Goal: Task Accomplishment & Management: Complete application form

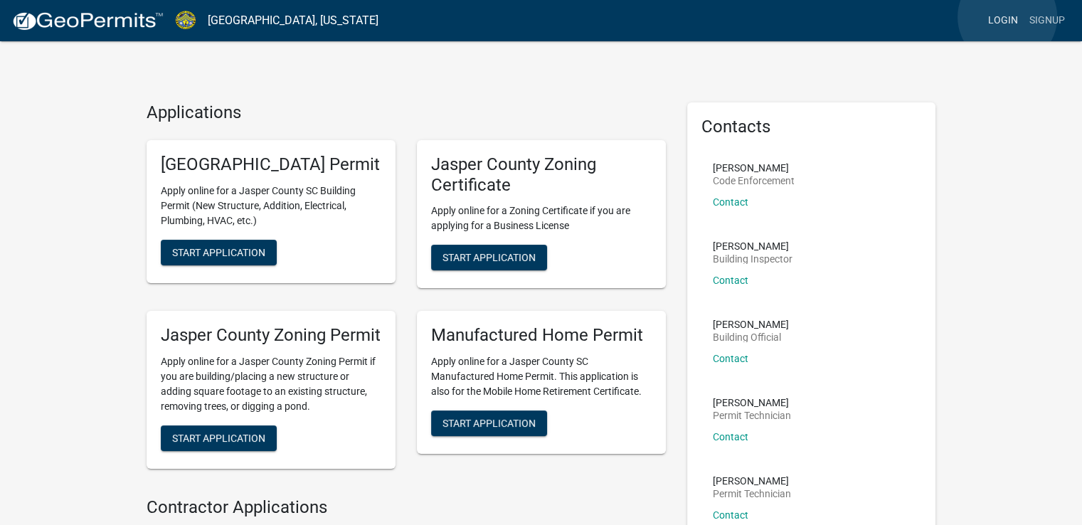
click at [1008, 17] on link "Login" at bounding box center [1003, 20] width 41 height 27
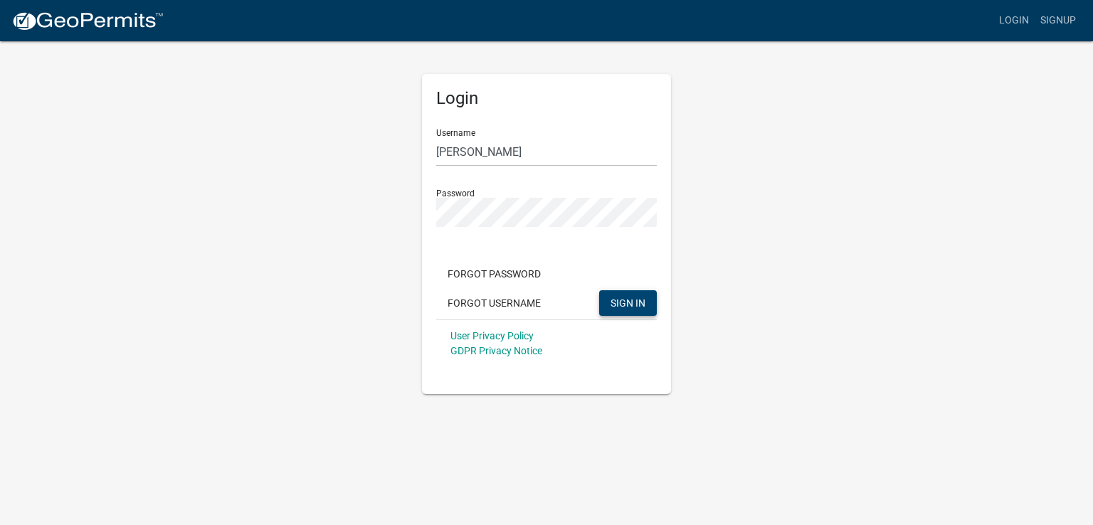
click at [609, 306] on button "SIGN IN" at bounding box center [628, 303] width 58 height 26
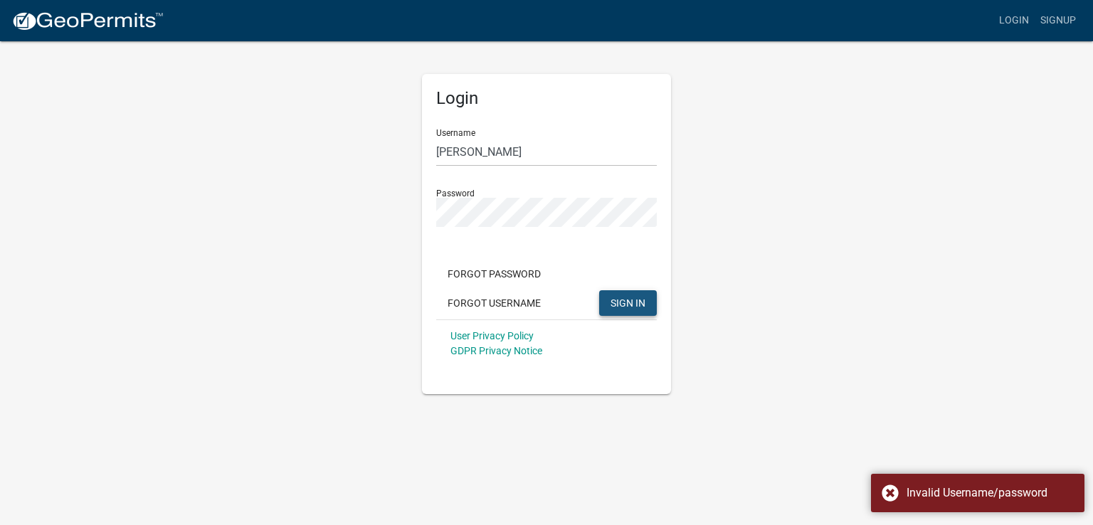
click at [638, 297] on span "SIGN IN" at bounding box center [628, 302] width 35 height 11
click at [409, 205] on div "Login Username [PERSON_NAME] Password Forgot Password Forgot Username SIGN IN U…" at bounding box center [546, 217] width 811 height 354
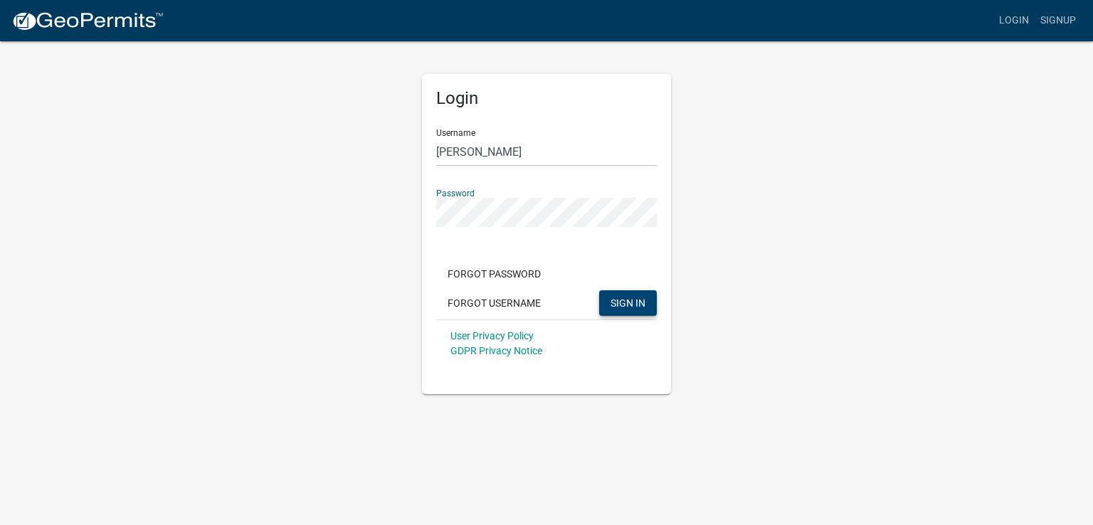
click at [281, 284] on div "Login Username [PERSON_NAME] Password Forgot Password Forgot Username SIGN IN U…" at bounding box center [546, 217] width 811 height 354
click at [626, 306] on span "SIGN IN" at bounding box center [628, 302] width 35 height 11
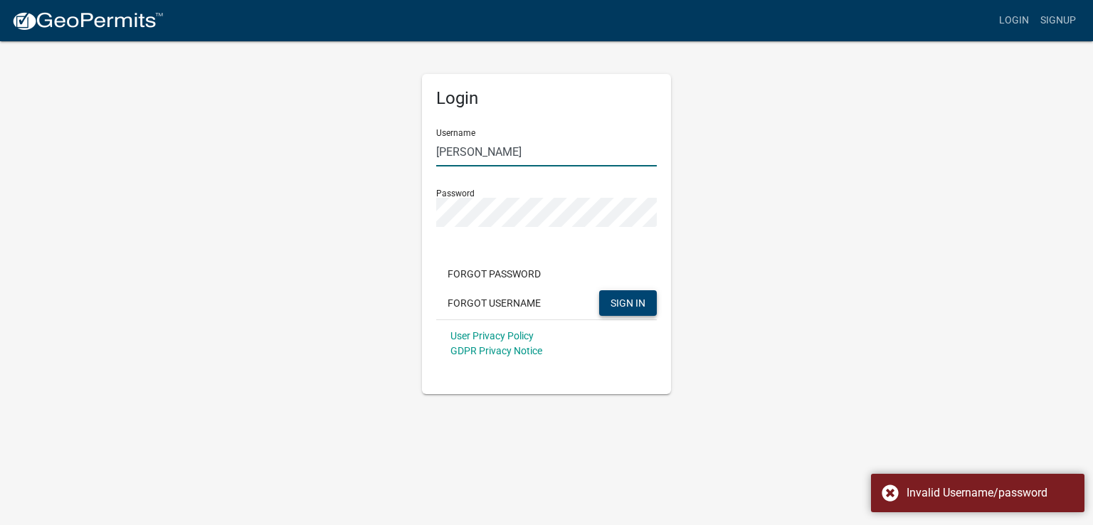
click at [486, 147] on input "[PERSON_NAME]" at bounding box center [546, 151] width 221 height 29
drag, startPoint x: 486, startPoint y: 147, endPoint x: 387, endPoint y: 147, distance: 98.9
click at [387, 147] on div "Login Username [PERSON_NAME] Password Forgot Password Forgot Username SIGN IN U…" at bounding box center [546, 217] width 811 height 354
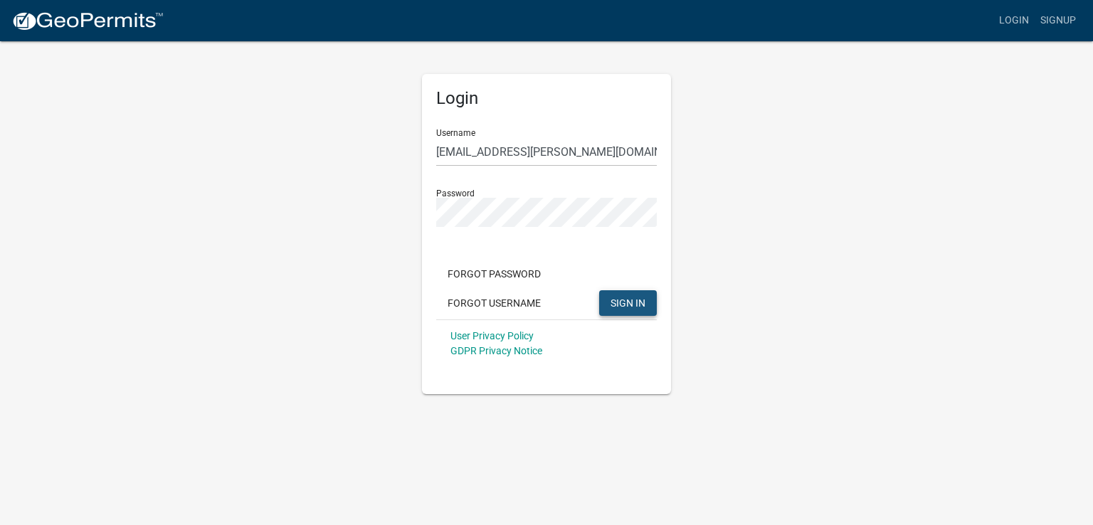
click at [625, 295] on button "SIGN IN" at bounding box center [628, 303] width 58 height 26
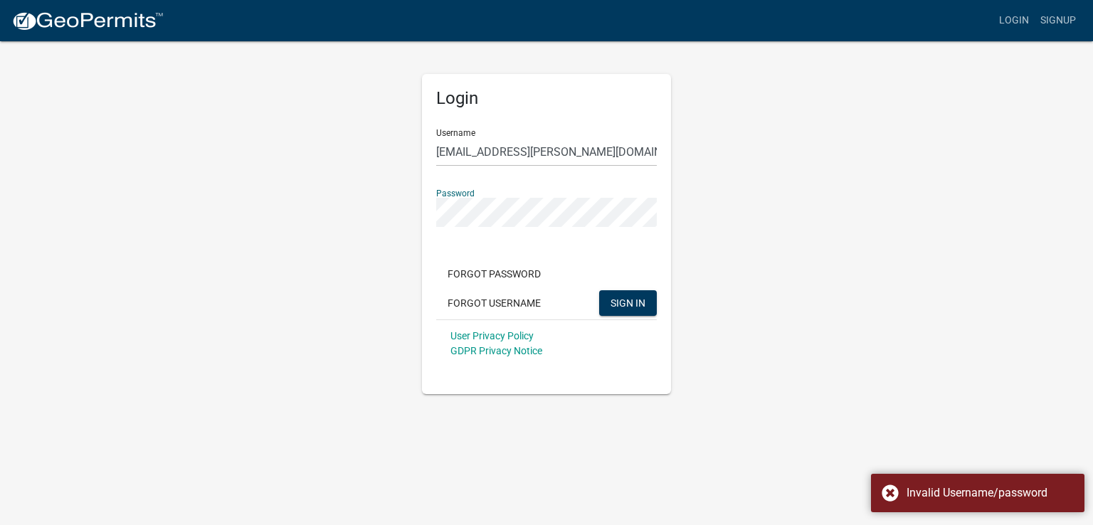
click at [350, 202] on div "Login Username [PERSON_NAME][EMAIL_ADDRESS][DOMAIN_NAME] Password Forgot Passwo…" at bounding box center [546, 217] width 811 height 354
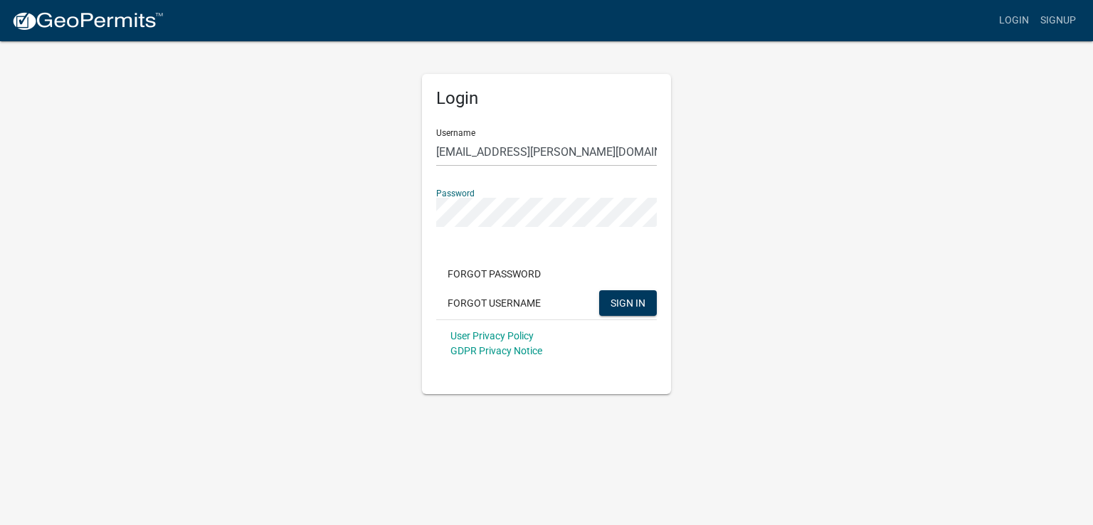
click at [657, 226] on div "Login Username [PERSON_NAME][EMAIL_ADDRESS][DOMAIN_NAME] Password Forgot Passwo…" at bounding box center [546, 234] width 249 height 320
click at [647, 361] on div "User Privacy Policy GDPR Privacy Notice" at bounding box center [546, 344] width 221 height 48
click at [613, 301] on span "SIGN IN" at bounding box center [628, 302] width 35 height 11
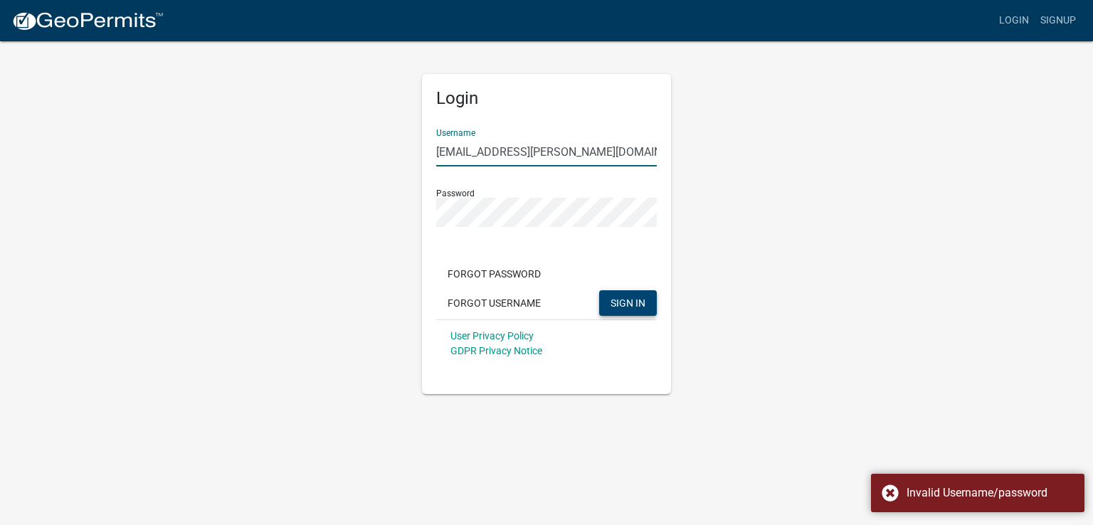
click at [640, 154] on input "[EMAIL_ADDRESS][PERSON_NAME][DOMAIN_NAME]" at bounding box center [546, 151] width 221 height 29
drag, startPoint x: 640, startPoint y: 154, endPoint x: 65, endPoint y: 85, distance: 578.3
click at [65, 85] on app-login-view "more_horiz Login Signup Login Username [PERSON_NAME][EMAIL_ADDRESS][DOMAIN_NAME…" at bounding box center [546, 197] width 1093 height 394
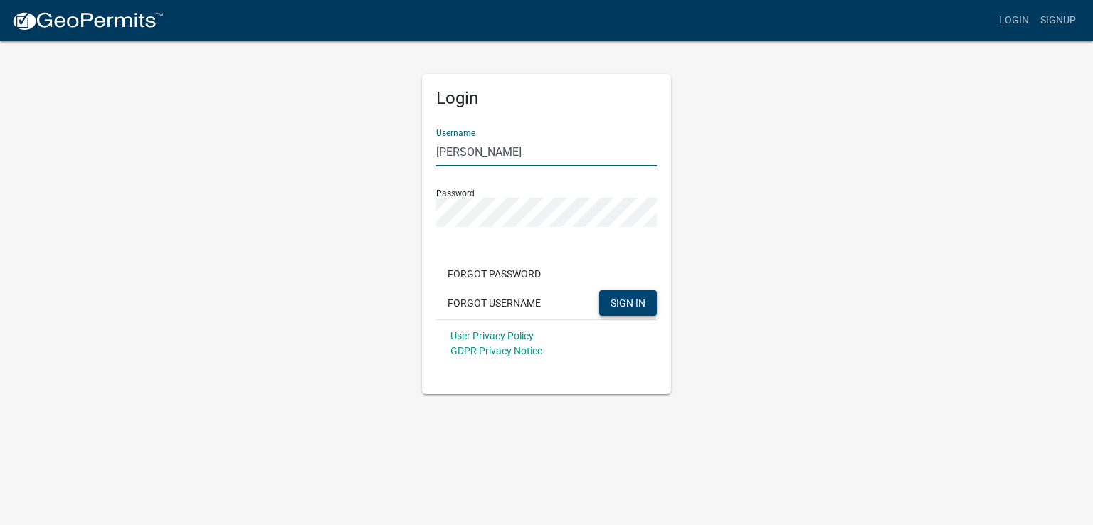
type input "[PERSON_NAME]"
click at [351, 335] on div "Login Username [PERSON_NAME] Password Forgot Password Forgot Username SIGN IN U…" at bounding box center [546, 217] width 811 height 354
click at [629, 305] on span "SIGN IN" at bounding box center [628, 302] width 35 height 11
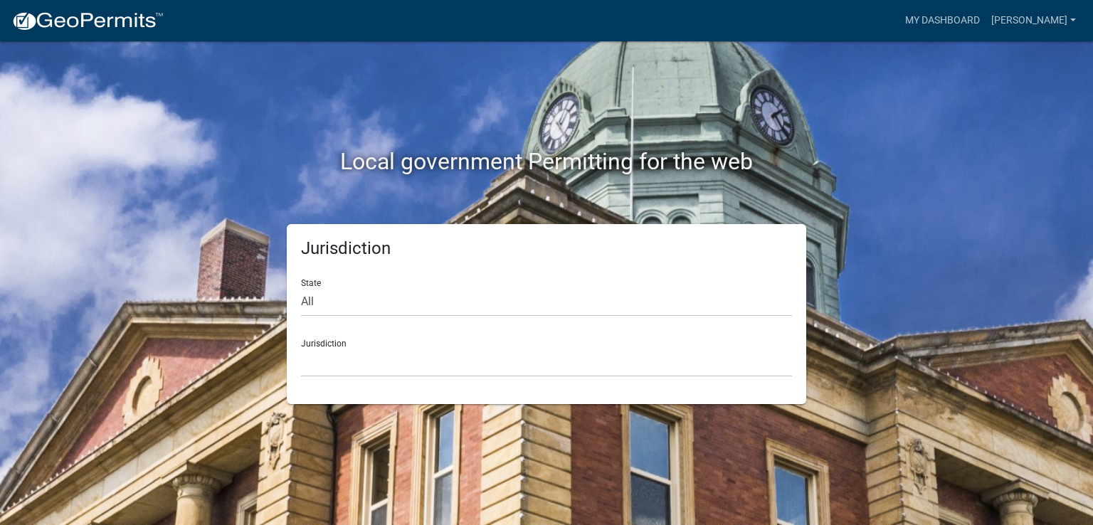
click at [530, 201] on div "Local government Permitting for the web" at bounding box center [546, 132] width 811 height 182
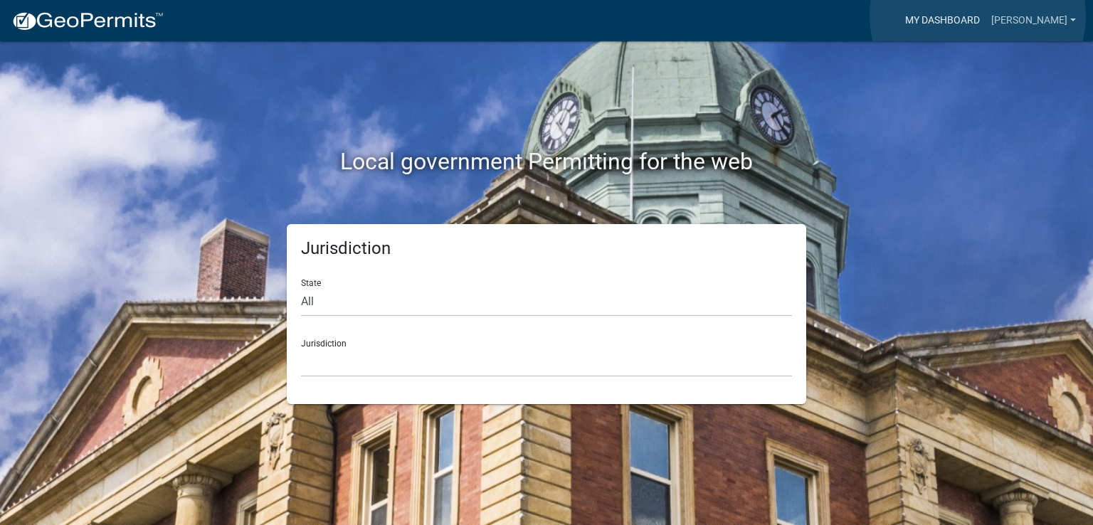
click at [978, 16] on link "My Dashboard" at bounding box center [942, 20] width 86 height 27
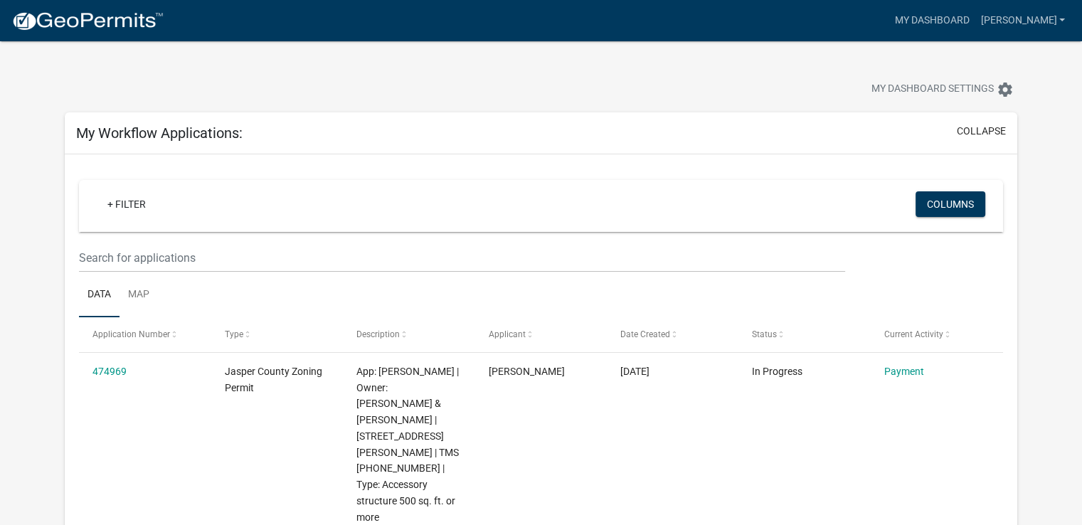
scroll to position [237, 0]
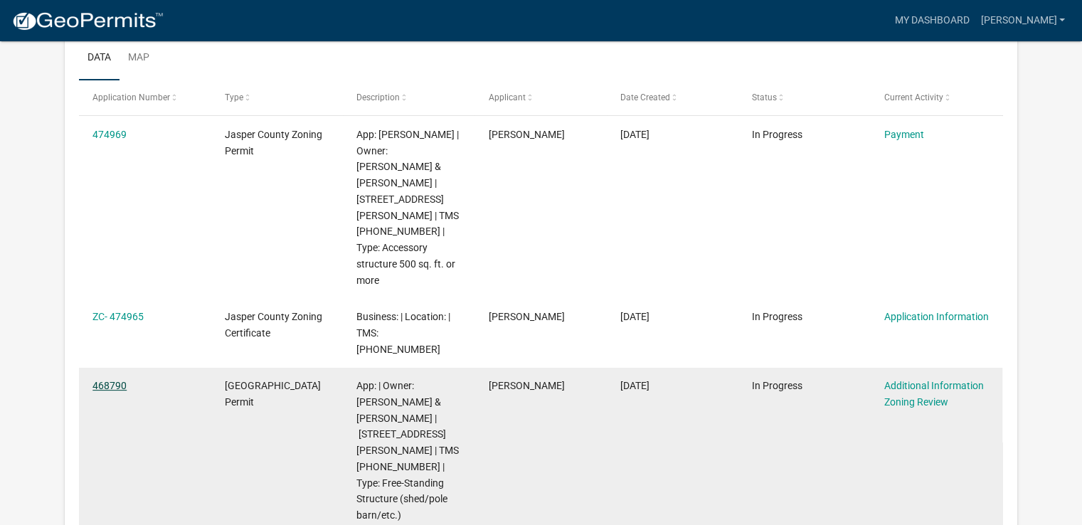
click at [114, 380] on link "468790" at bounding box center [110, 385] width 34 height 11
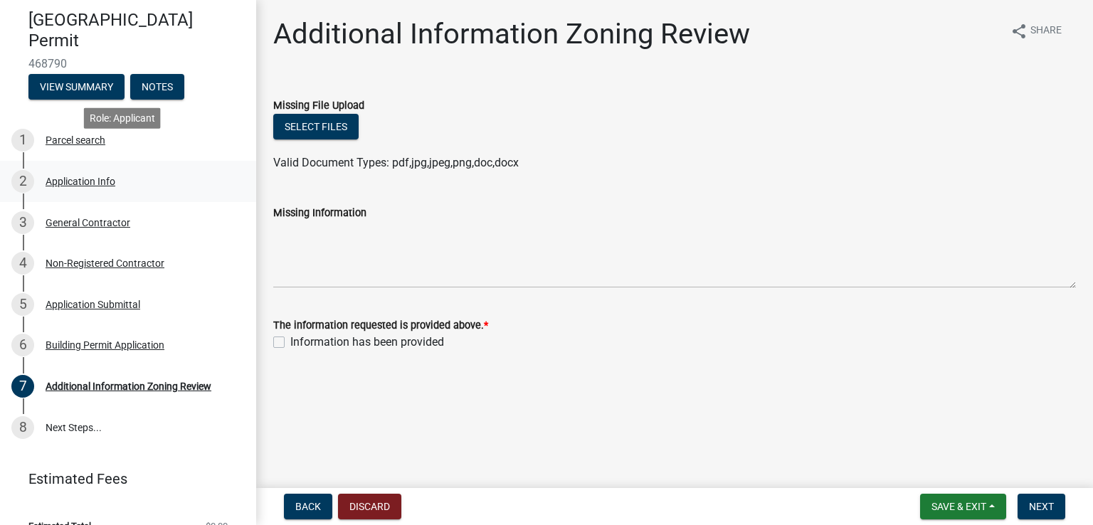
scroll to position [150, 0]
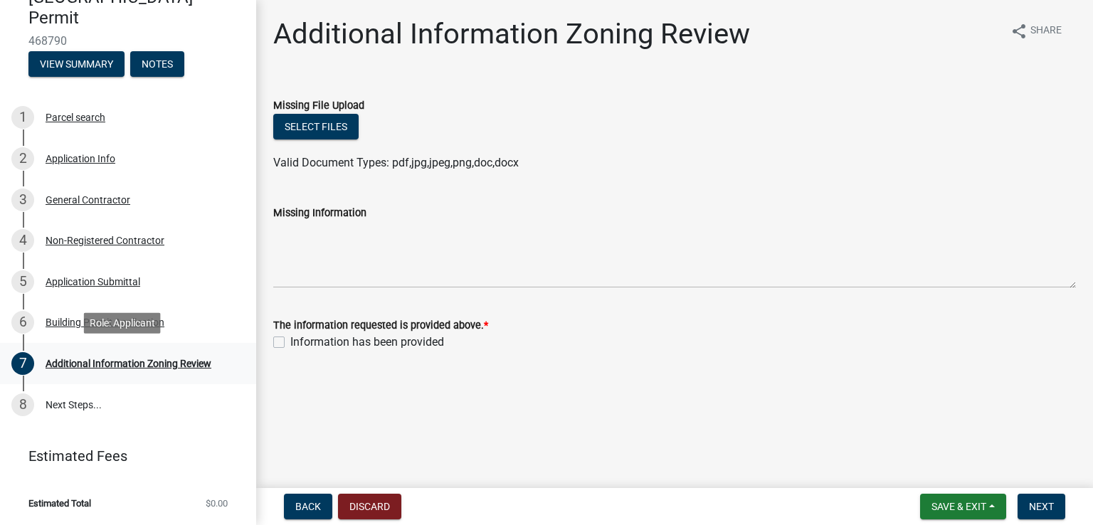
click at [92, 364] on div "Additional Information Zoning Review" at bounding box center [129, 364] width 166 height 10
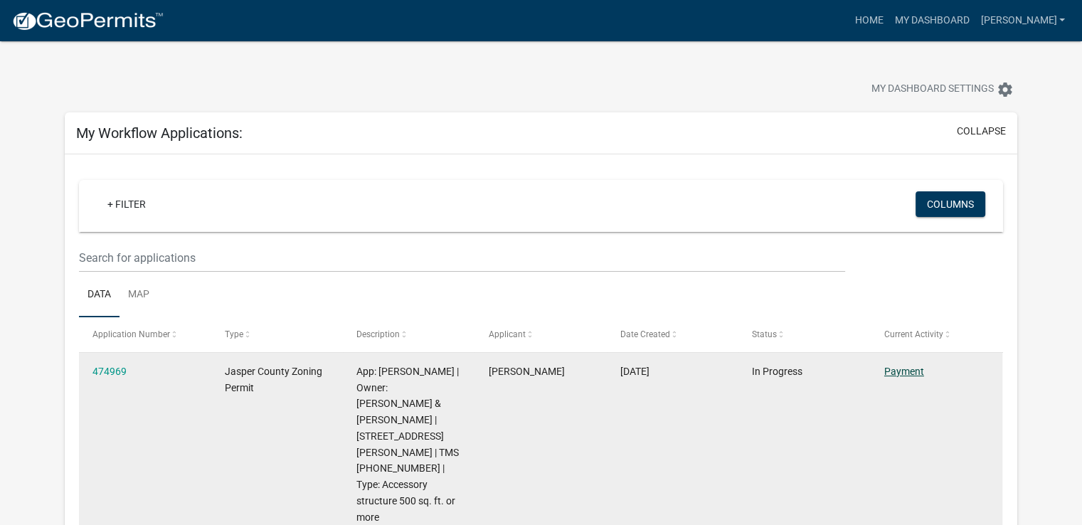
click at [897, 371] on link "Payment" at bounding box center [905, 371] width 40 height 11
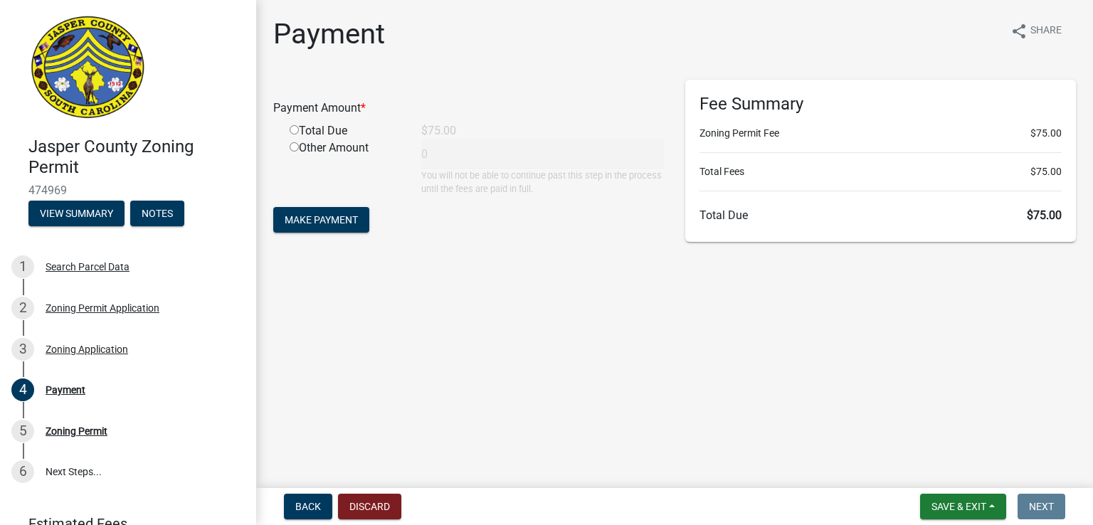
click at [897, 371] on main "Payment share Share Payment Amount * Total Due $75.00 Other Amount 0 You will n…" at bounding box center [674, 241] width 837 height 482
click at [293, 129] on input "radio" at bounding box center [294, 129] width 9 height 9
radio input "true"
type input "75"
click at [324, 225] on span "Make Payment" at bounding box center [321, 219] width 73 height 11
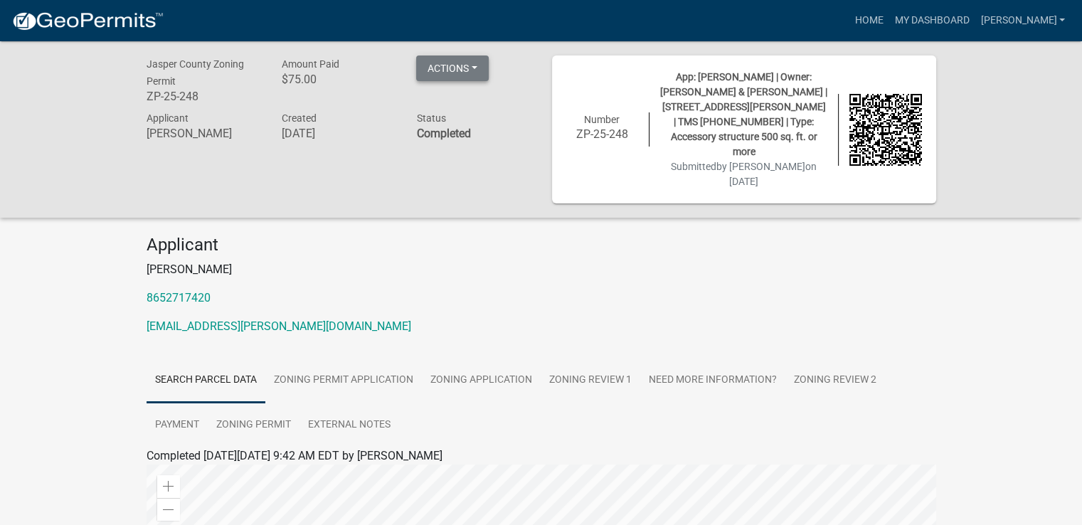
click at [477, 70] on button "Actions" at bounding box center [452, 69] width 73 height 26
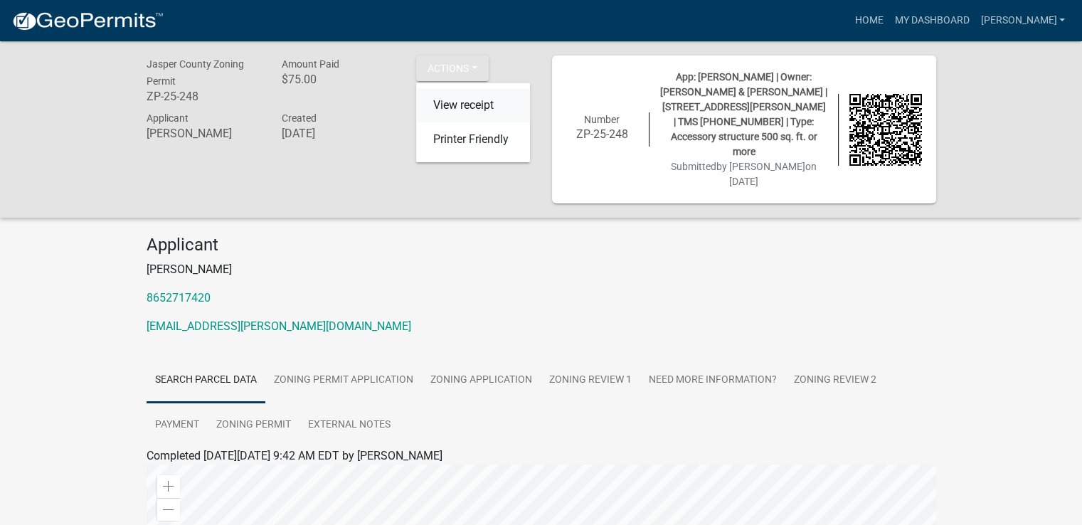
click at [481, 105] on link "View receipt" at bounding box center [473, 106] width 114 height 34
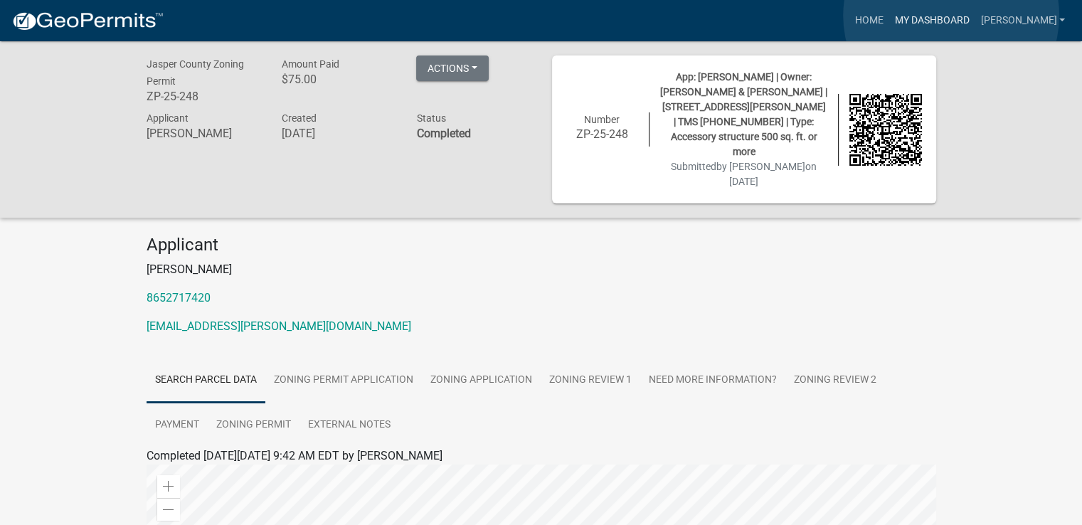
click at [951, 16] on link "My Dashboard" at bounding box center [932, 20] width 86 height 27
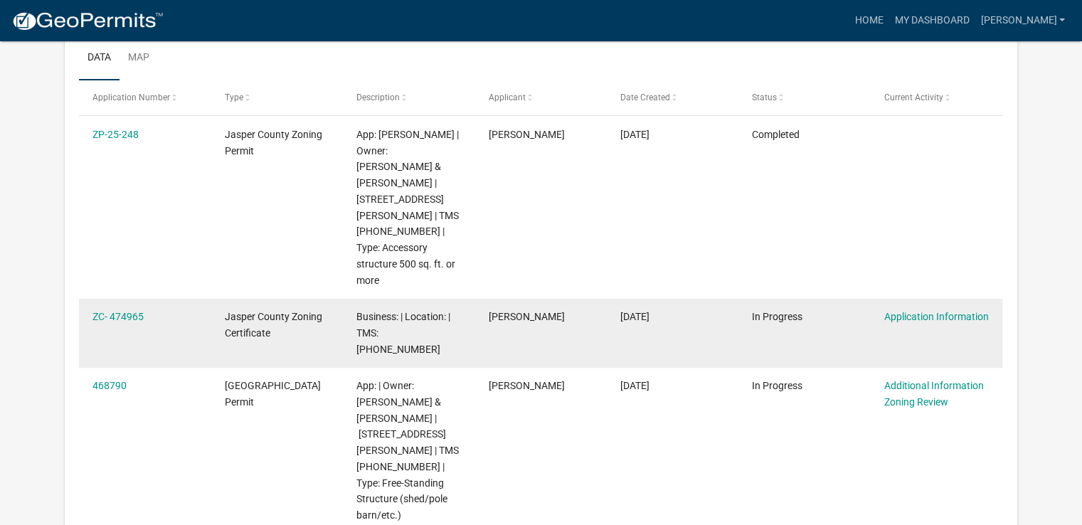
scroll to position [213, 0]
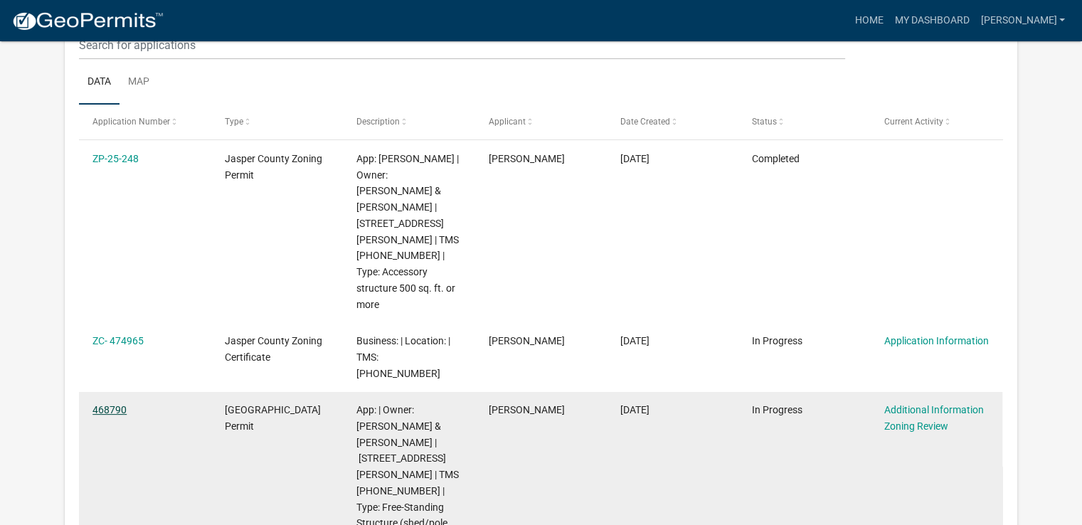
click at [117, 404] on link "468790" at bounding box center [110, 409] width 34 height 11
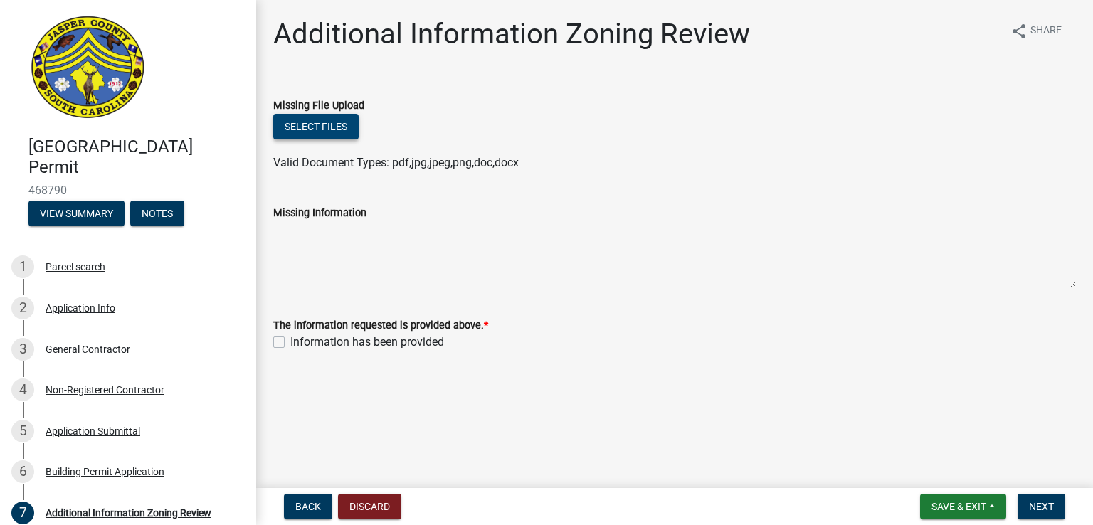
click at [333, 127] on button "Select files" at bounding box center [315, 127] width 85 height 26
click at [336, 125] on button "Select files" at bounding box center [315, 127] width 85 height 26
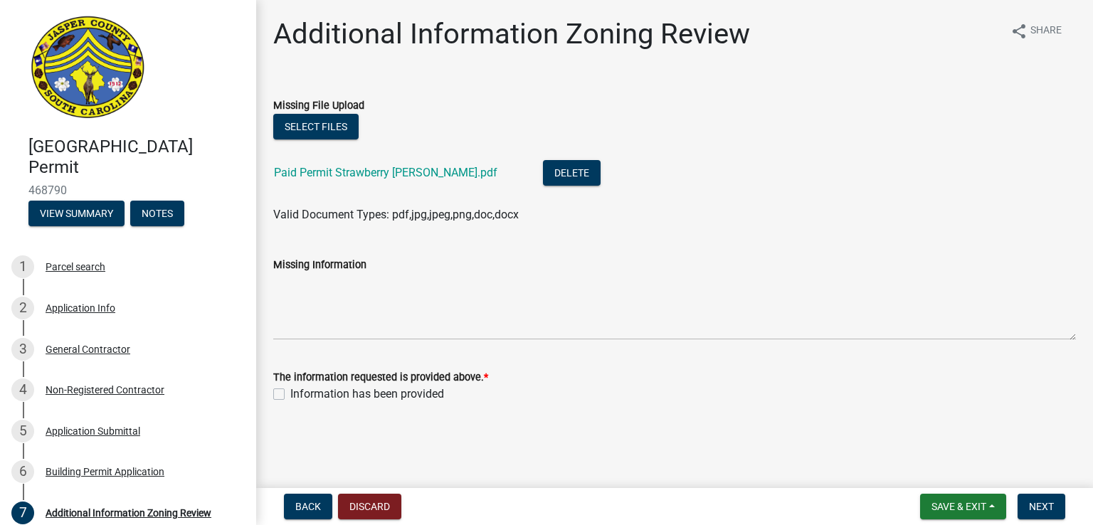
click at [290, 394] on label "Information has been provided" at bounding box center [367, 394] width 154 height 17
click at [290, 394] on input "Information has been provided" at bounding box center [294, 390] width 9 height 9
checkbox input "true"
click at [949, 504] on span "Save & Exit" at bounding box center [959, 506] width 55 height 11
click at [924, 434] on button "Save" at bounding box center [949, 435] width 114 height 34
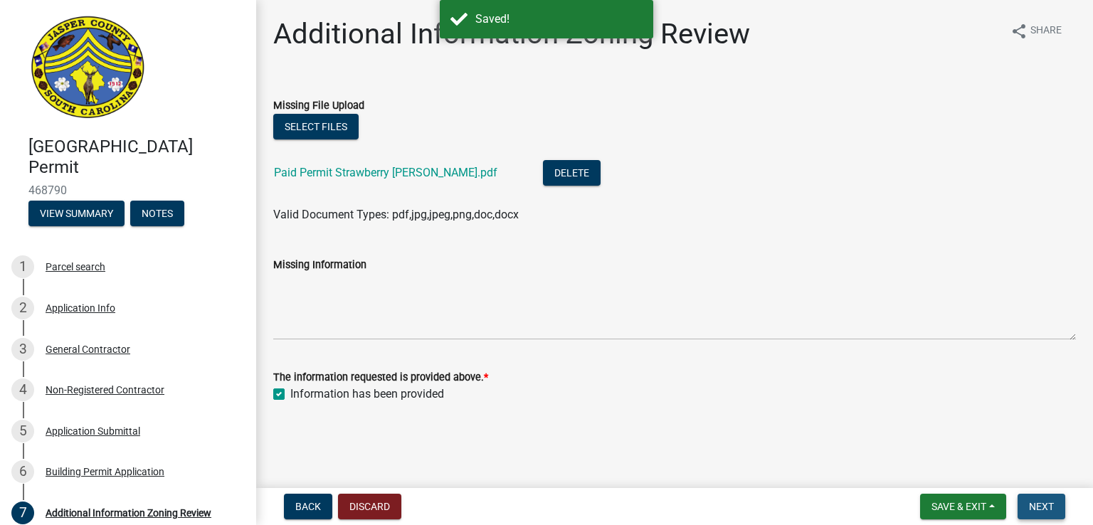
click at [1047, 513] on button "Next" at bounding box center [1042, 507] width 48 height 26
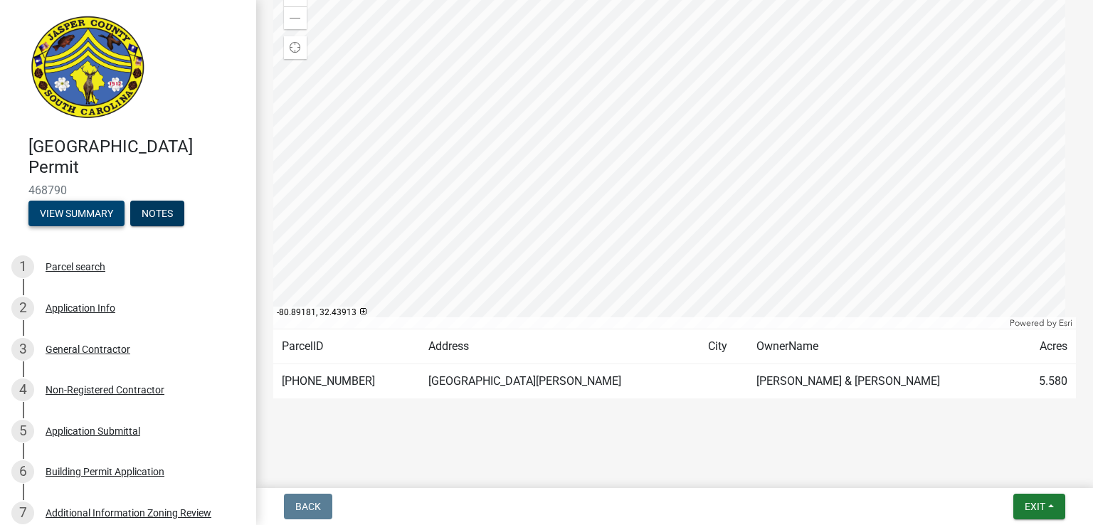
click at [100, 209] on button "View Summary" at bounding box center [76, 214] width 96 height 26
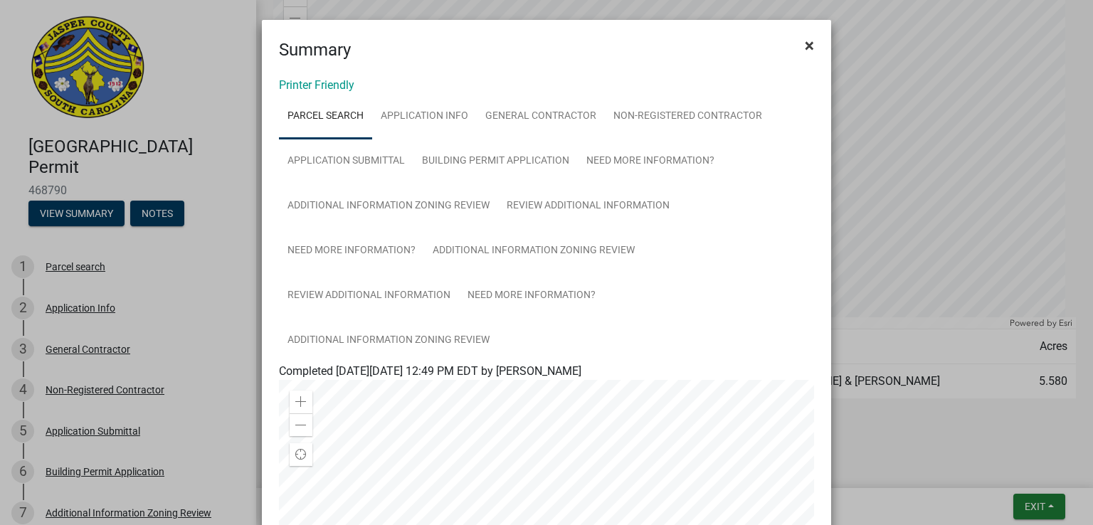
click at [805, 39] on span "×" at bounding box center [809, 46] width 9 height 20
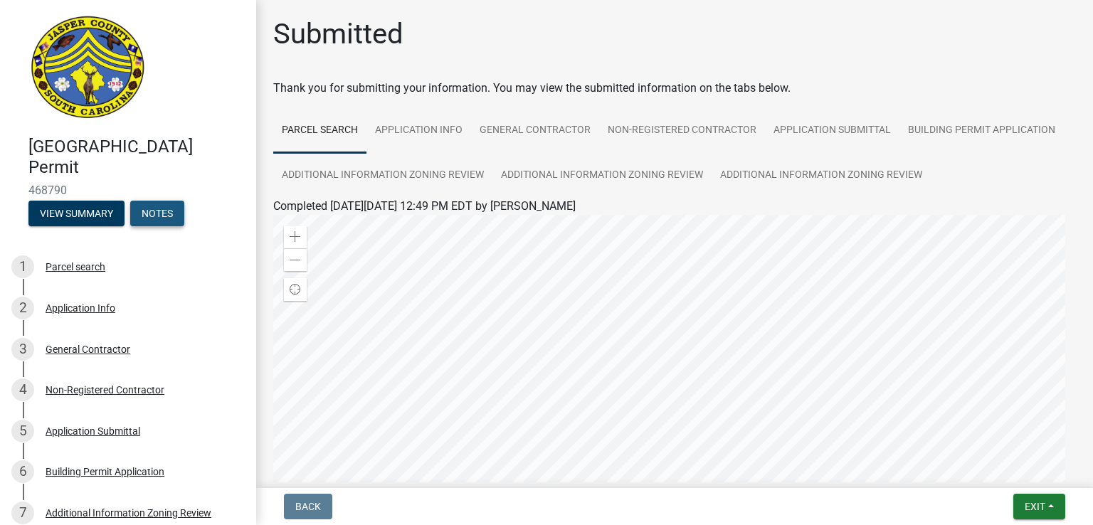
click at [162, 208] on button "Notes" at bounding box center [157, 214] width 54 height 26
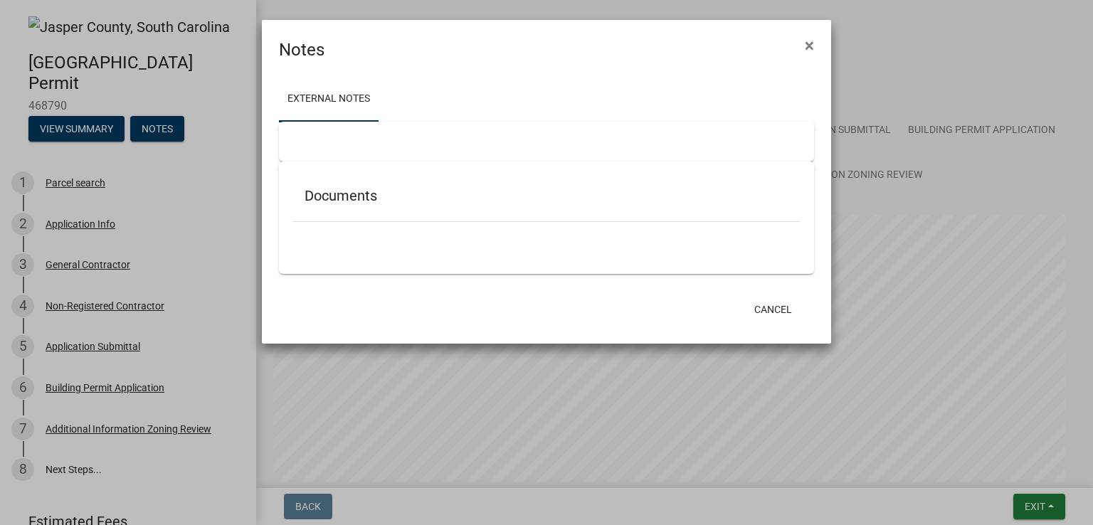
drag, startPoint x: 336, startPoint y: 204, endPoint x: 335, endPoint y: 190, distance: 14.3
click at [334, 197] on div "Documents" at bounding box center [546, 199] width 507 height 46
click at [322, 144] on div at bounding box center [546, 142] width 535 height 40
click at [332, 100] on link "External Notes" at bounding box center [329, 100] width 100 height 46
click at [811, 46] on span "×" at bounding box center [809, 46] width 9 height 20
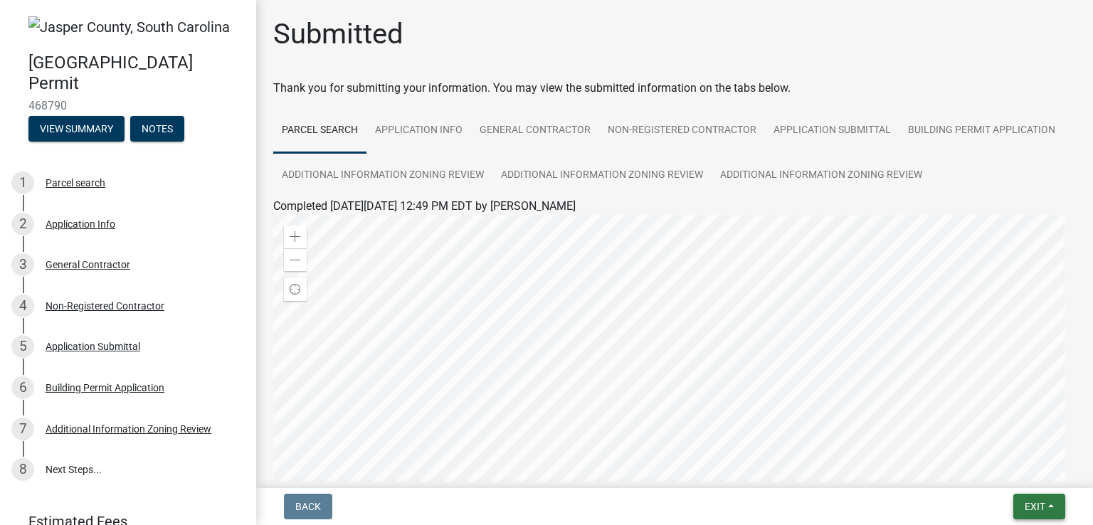
click at [1036, 507] on span "Exit" at bounding box center [1035, 506] width 21 height 11
click at [991, 473] on button "Save & Exit" at bounding box center [1009, 470] width 114 height 34
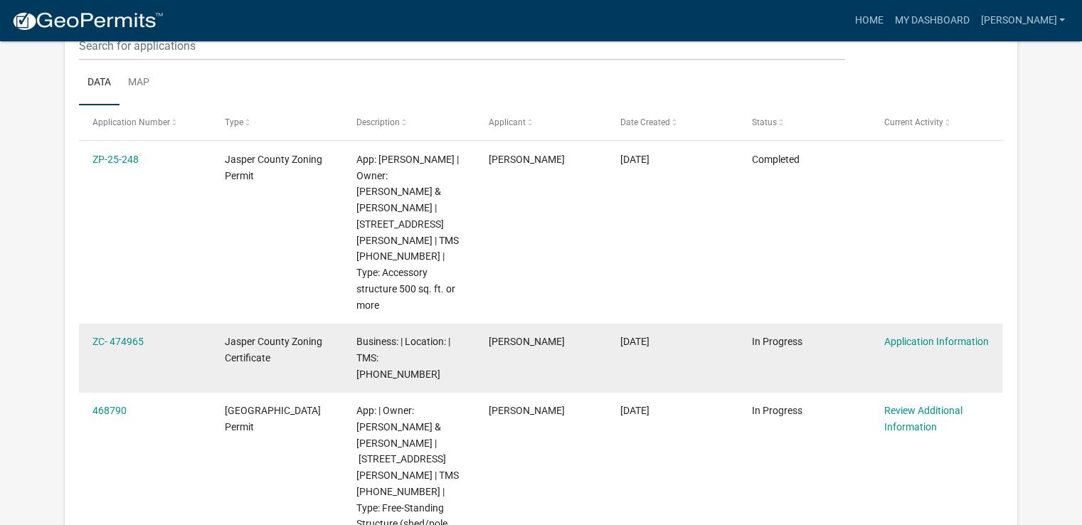
scroll to position [213, 0]
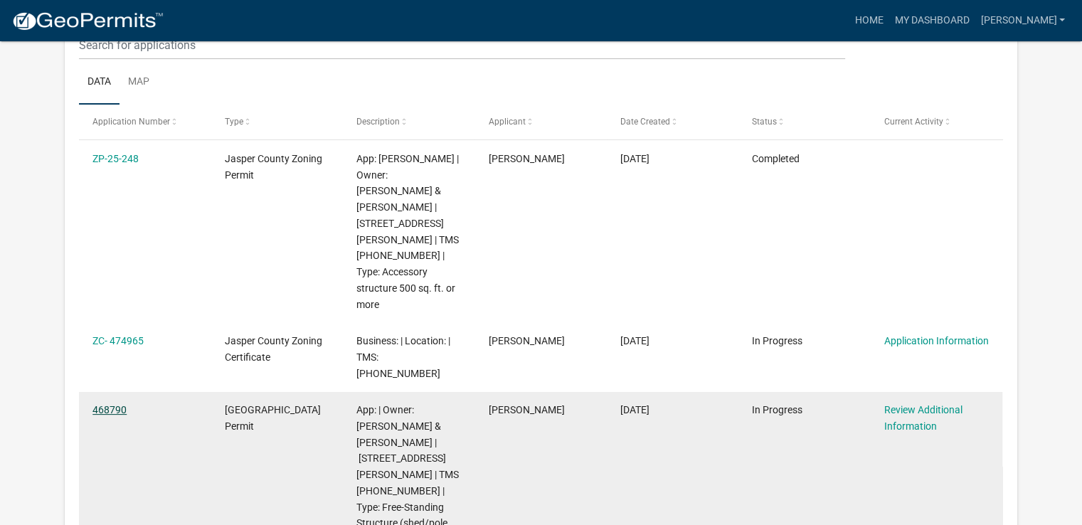
click at [122, 404] on link "468790" at bounding box center [110, 409] width 34 height 11
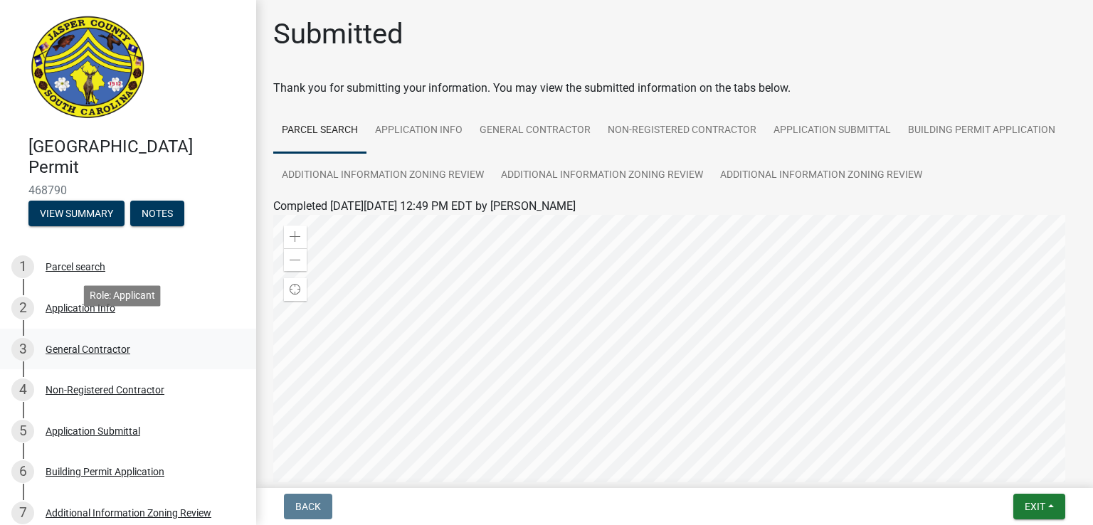
scroll to position [150, 0]
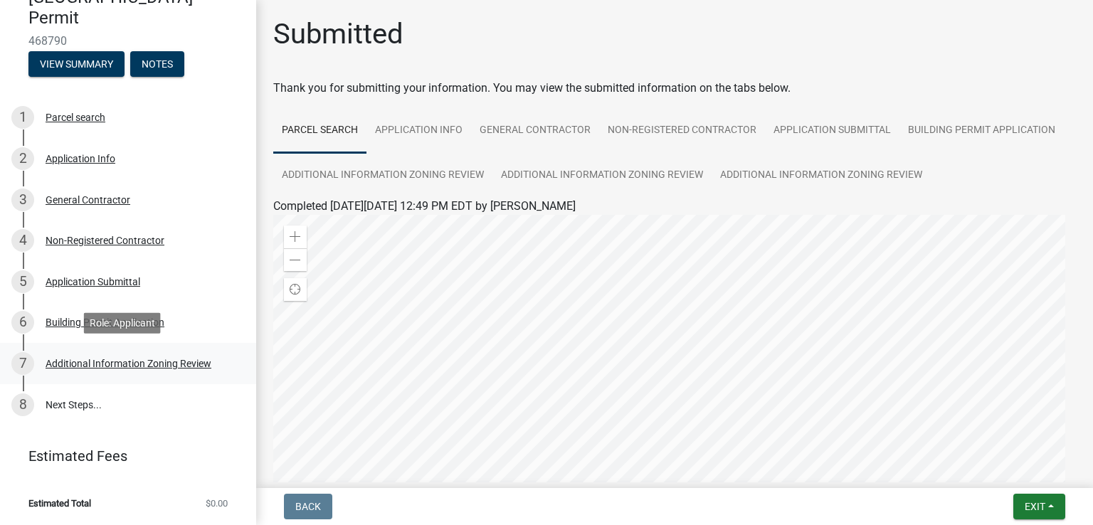
click at [122, 368] on div "Additional Information Zoning Review" at bounding box center [129, 364] width 166 height 10
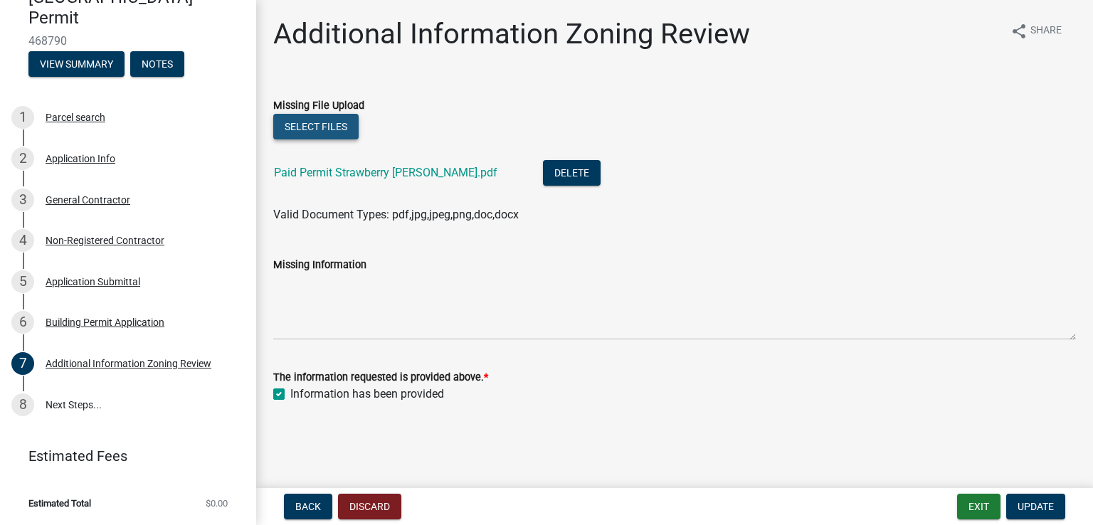
click at [310, 126] on button "Select files" at bounding box center [315, 127] width 85 height 26
click at [306, 119] on button "Select files" at bounding box center [315, 127] width 85 height 26
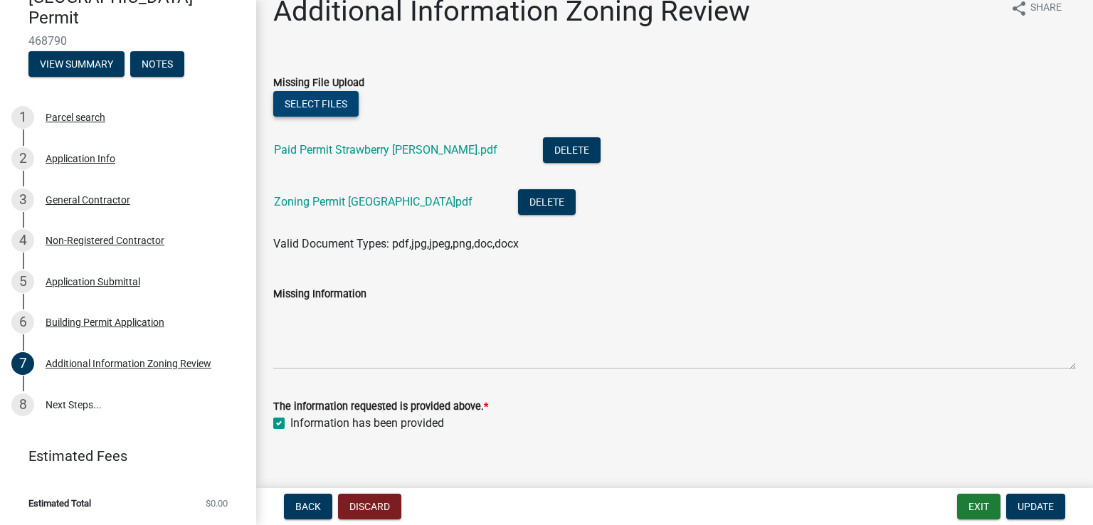
scroll to position [41, 0]
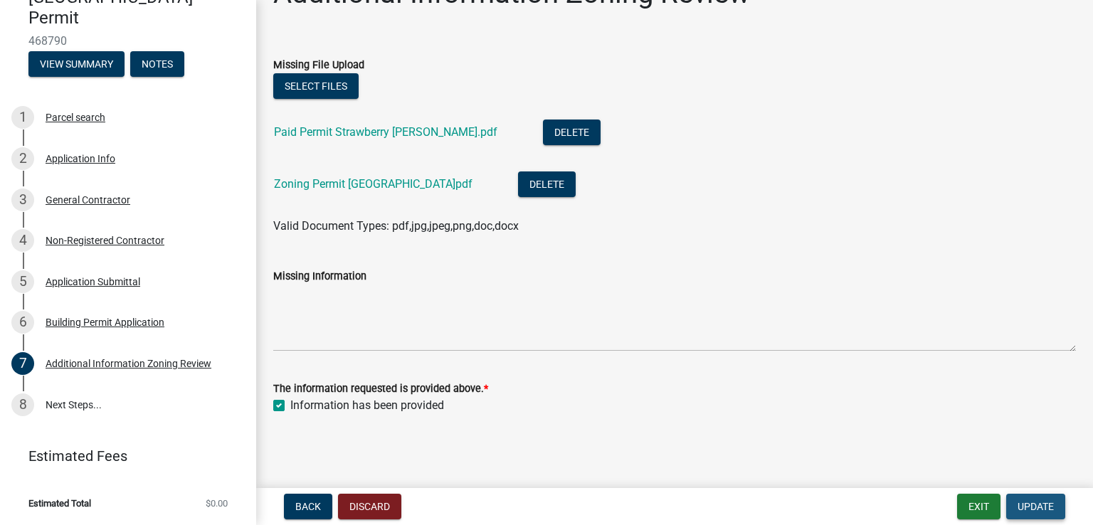
click at [1036, 501] on span "Update" at bounding box center [1036, 506] width 36 height 11
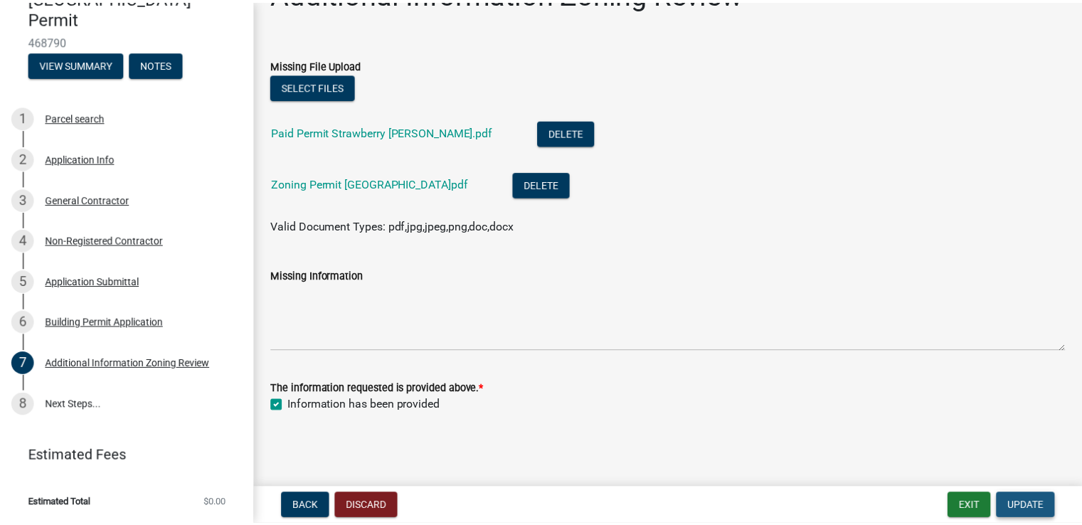
scroll to position [0, 0]
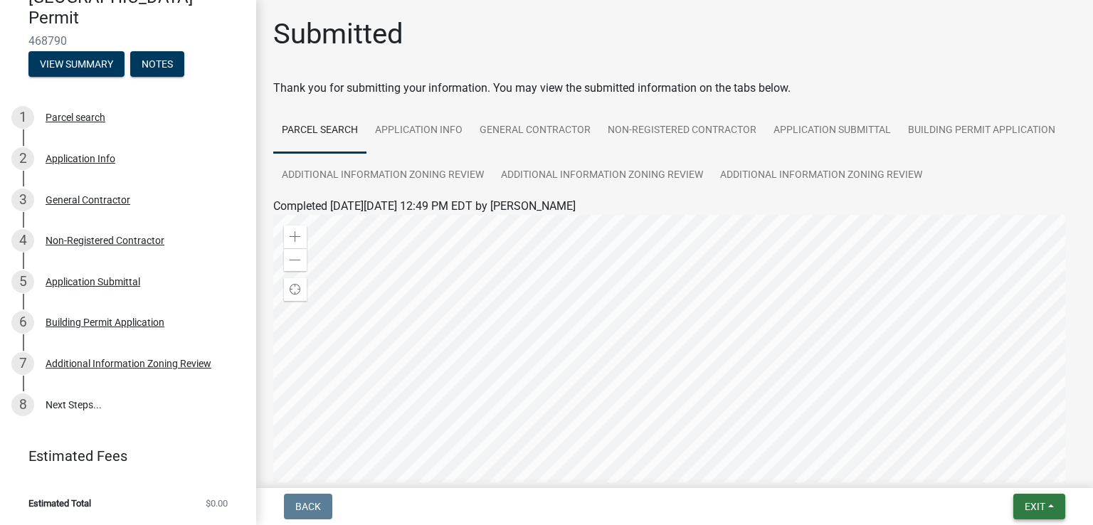
click at [1025, 510] on span "Exit" at bounding box center [1035, 506] width 21 height 11
click at [986, 468] on button "Save & Exit" at bounding box center [1009, 470] width 114 height 34
